Goal: Transaction & Acquisition: Purchase product/service

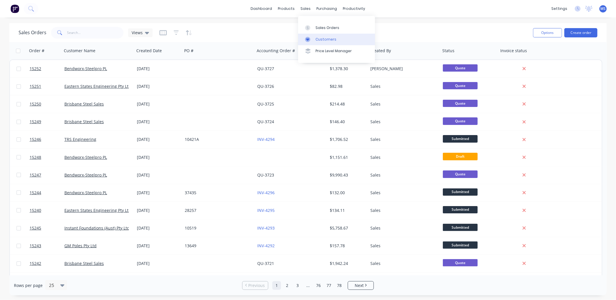
click at [317, 40] on div "Customers" at bounding box center [326, 39] width 21 height 5
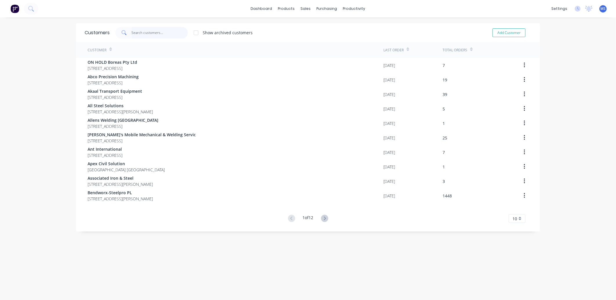
click at [147, 36] on input "text" at bounding box center [160, 33] width 57 height 12
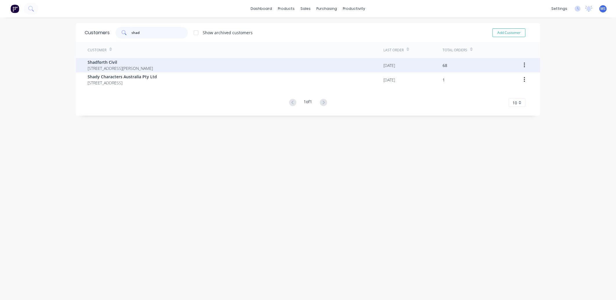
type input "shad"
click at [153, 63] on span "Shadforth Civil" at bounding box center [120, 62] width 65 height 6
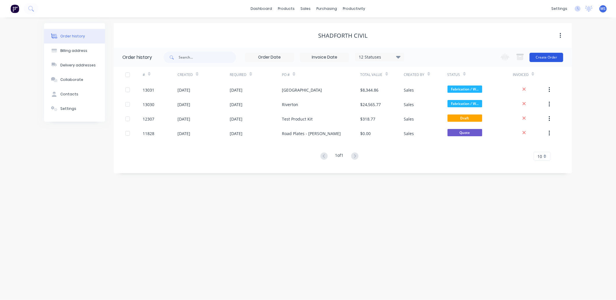
click at [543, 58] on button "Create Order" at bounding box center [547, 57] width 34 height 9
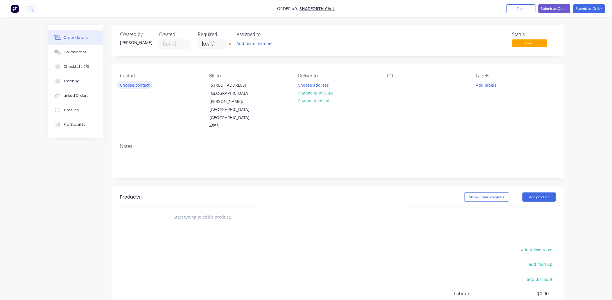
click at [143, 87] on button "Choose contact" at bounding box center [135, 85] width 36 height 8
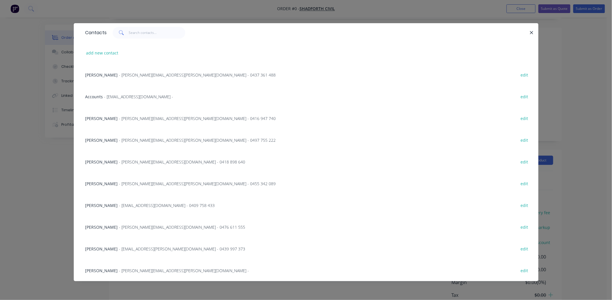
scroll to position [50, 0]
click at [119, 184] on span "- [PERSON_NAME][EMAIL_ADDRESS][PERSON_NAME][DOMAIN_NAME] - 0455 342 089" at bounding box center [197, 184] width 157 height 6
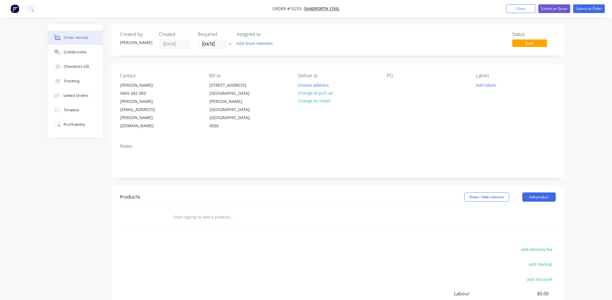
click at [203, 212] on input "text" at bounding box center [232, 218] width 116 height 12
drag, startPoint x: 551, startPoint y: 170, endPoint x: 549, endPoint y: 175, distance: 5.7
click at [550, 193] on button "Add product" at bounding box center [538, 197] width 33 height 9
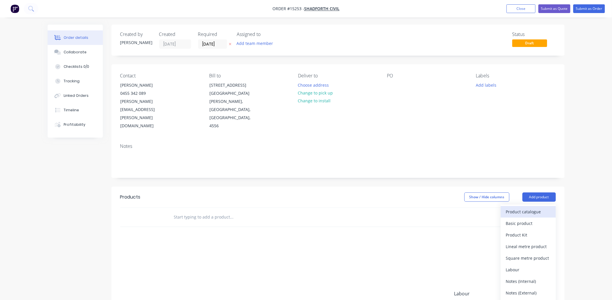
click at [529, 208] on div "Product catalogue" at bounding box center [528, 212] width 45 height 8
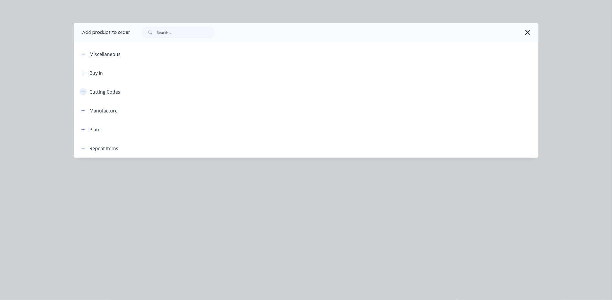
click at [82, 91] on icon "button" at bounding box center [82, 92] width 3 height 4
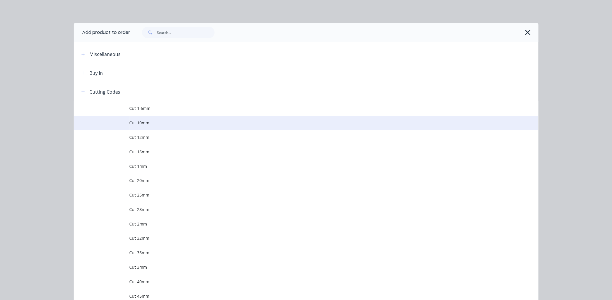
click at [142, 124] on span "Cut 10mm" at bounding box center [292, 123] width 327 height 6
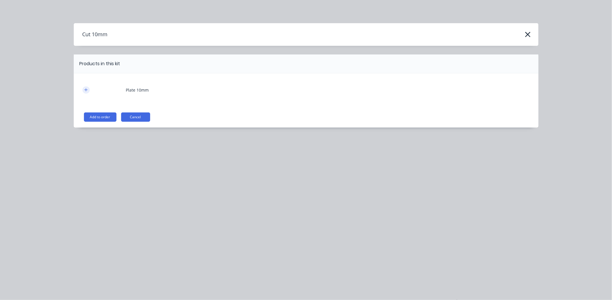
click at [85, 91] on icon "button" at bounding box center [85, 90] width 3 height 4
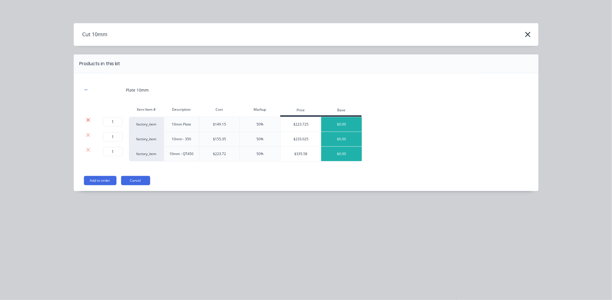
click at [89, 120] on icon at bounding box center [88, 120] width 4 height 4
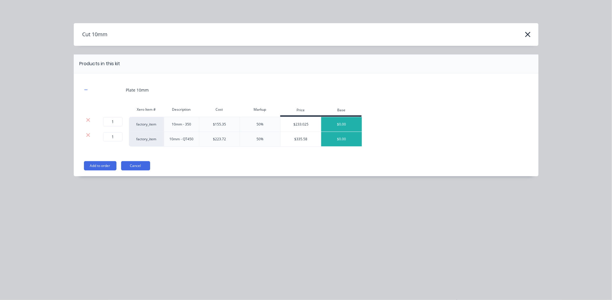
click at [89, 120] on icon at bounding box center [88, 120] width 4 height 4
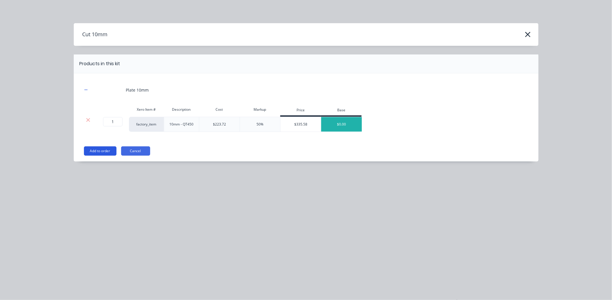
click at [97, 149] on button "Add to order" at bounding box center [100, 151] width 33 height 9
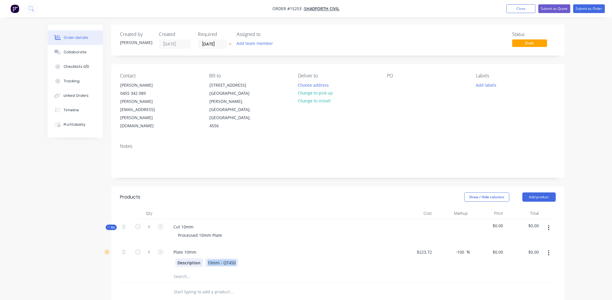
drag, startPoint x: 232, startPoint y: 239, endPoint x: 195, endPoint y: 238, distance: 36.3
click at [196, 259] on div "Description 10mm - QT450" at bounding box center [281, 263] width 212 height 8
click at [244, 283] on div at bounding box center [271, 292] width 209 height 19
drag, startPoint x: 219, startPoint y: 238, endPoint x: 239, endPoint y: 240, distance: 20.4
click at [239, 259] on div "Description 10mm - QT450" at bounding box center [281, 263] width 212 height 8
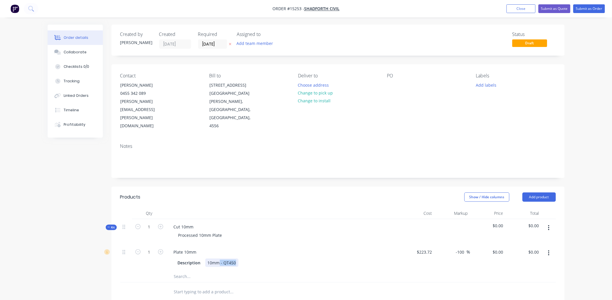
copy div "- QT450"
click at [224, 231] on div "Processed 10mm Plate" at bounding box center [200, 235] width 53 height 8
paste div
click at [219, 231] on div "Processed 10mm Plate- QT450" at bounding box center [208, 235] width 68 height 8
click at [243, 245] on div "Plate 10mm Description 10mm - QT450" at bounding box center [283, 258] width 232 height 26
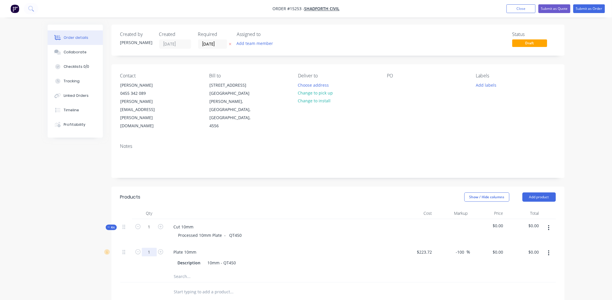
click at [152, 248] on input "1" at bounding box center [149, 252] width 15 height 9
type input "2.518"
type input "$223.72"
type input "$0.00"
type input "1594.34"
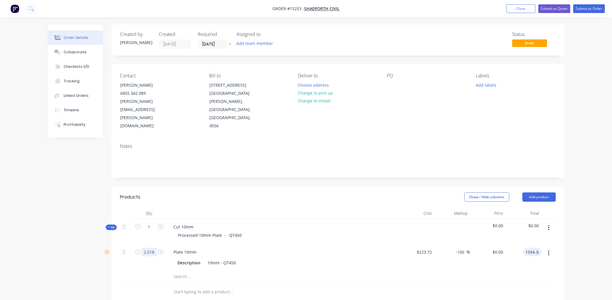
type input "183.02"
type input "$633.1771"
type input "$1,594.34"
click at [185, 271] on input "text" at bounding box center [232, 277] width 116 height 12
click at [390, 83] on div at bounding box center [391, 85] width 9 height 8
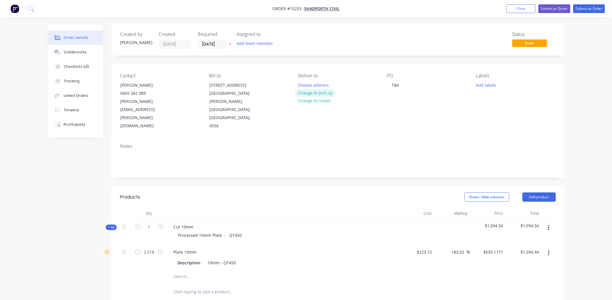
click at [325, 93] on button "Change to pick up" at bounding box center [315, 93] width 41 height 8
click at [574, 10] on button "Submit as Order" at bounding box center [589, 8] width 32 height 9
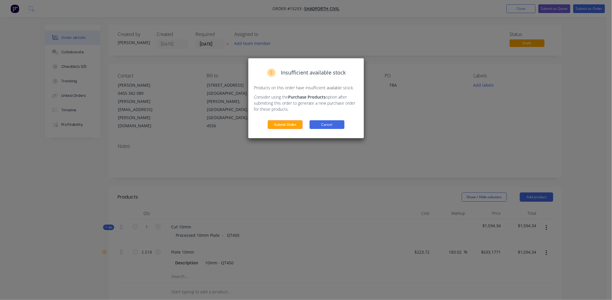
click at [316, 124] on button "Cancel" at bounding box center [326, 124] width 35 height 9
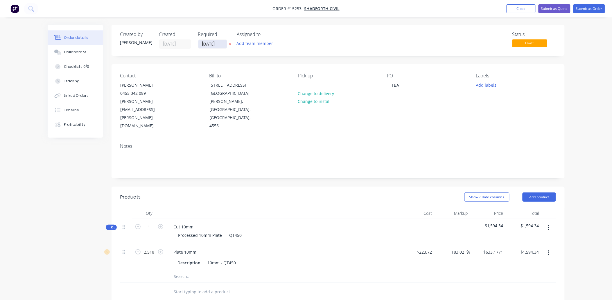
click at [219, 44] on input "[DATE]" at bounding box center [212, 44] width 28 height 9
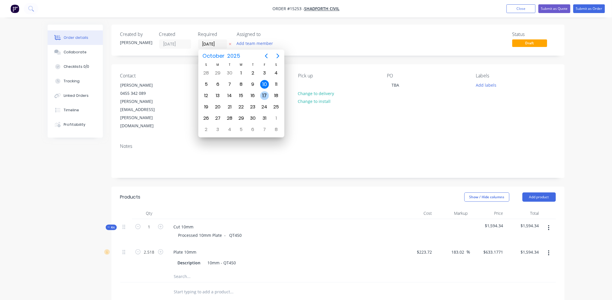
click at [262, 91] on div "17" at bounding box center [265, 95] width 12 height 11
type input "[DATE]"
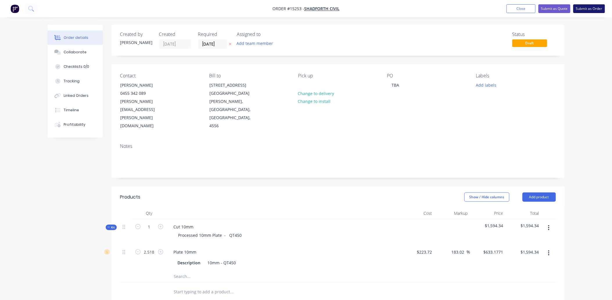
click at [579, 10] on button "Submit as Order" at bounding box center [589, 8] width 32 height 9
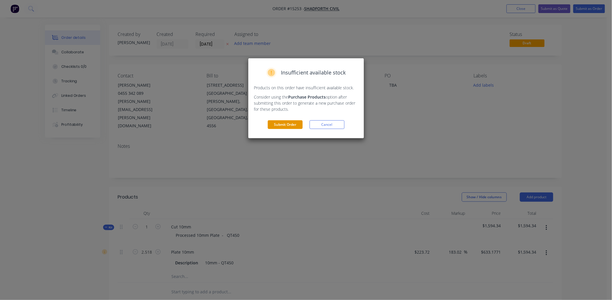
click at [290, 126] on button "Submit Order" at bounding box center [285, 124] width 35 height 9
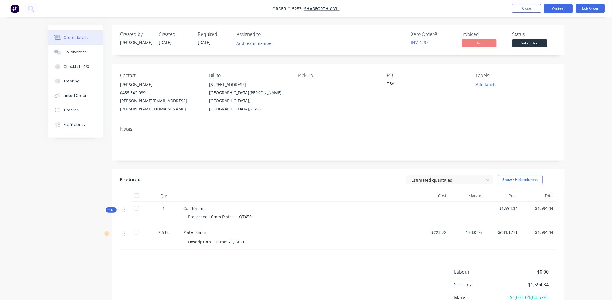
click at [564, 11] on button "Options" at bounding box center [558, 8] width 29 height 9
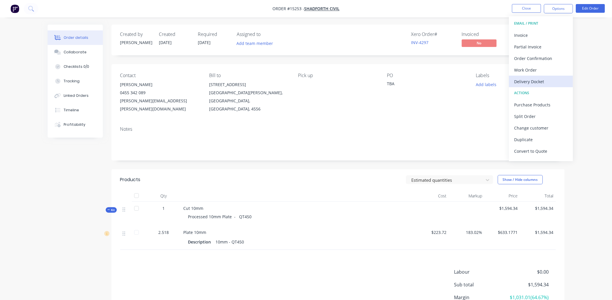
click at [539, 86] on div "Delivery Docket" at bounding box center [540, 81] width 53 height 8
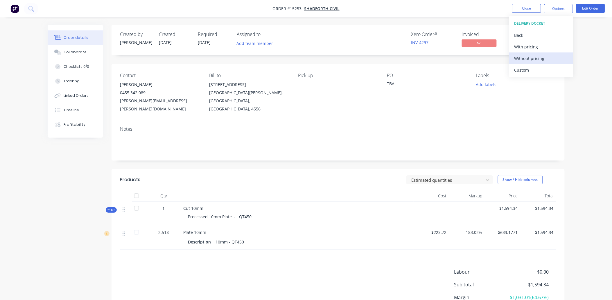
click at [536, 54] on div "Without pricing" at bounding box center [540, 58] width 53 height 8
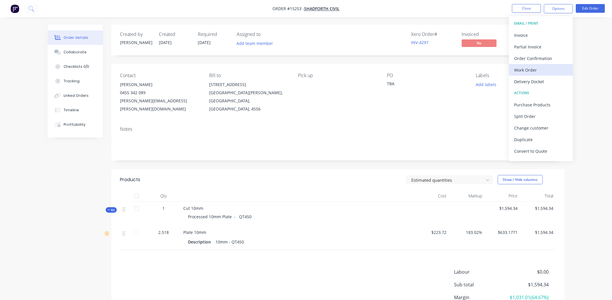
click at [544, 67] on div "Work Order" at bounding box center [540, 70] width 53 height 8
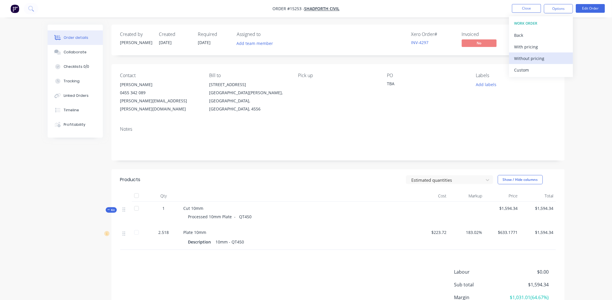
click at [530, 56] on div "Without pricing" at bounding box center [540, 58] width 53 height 8
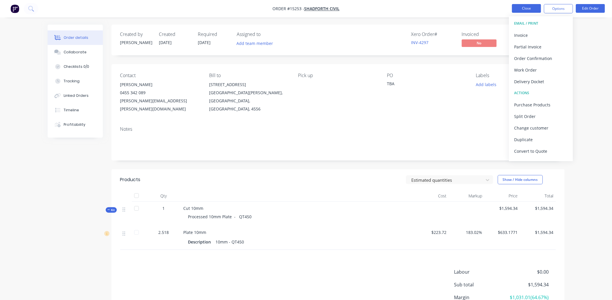
click at [528, 11] on button "Close" at bounding box center [526, 8] width 29 height 9
